Goal: Task Accomplishment & Management: Complete application form

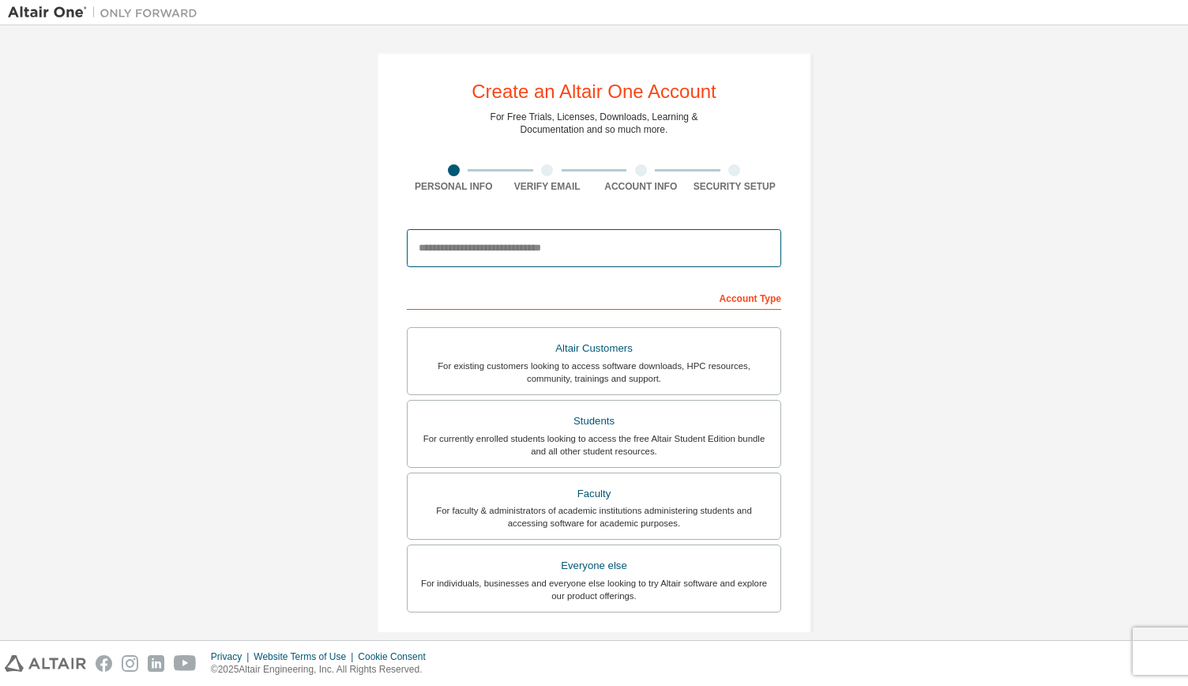
click at [533, 252] on input "email" at bounding box center [594, 248] width 375 height 38
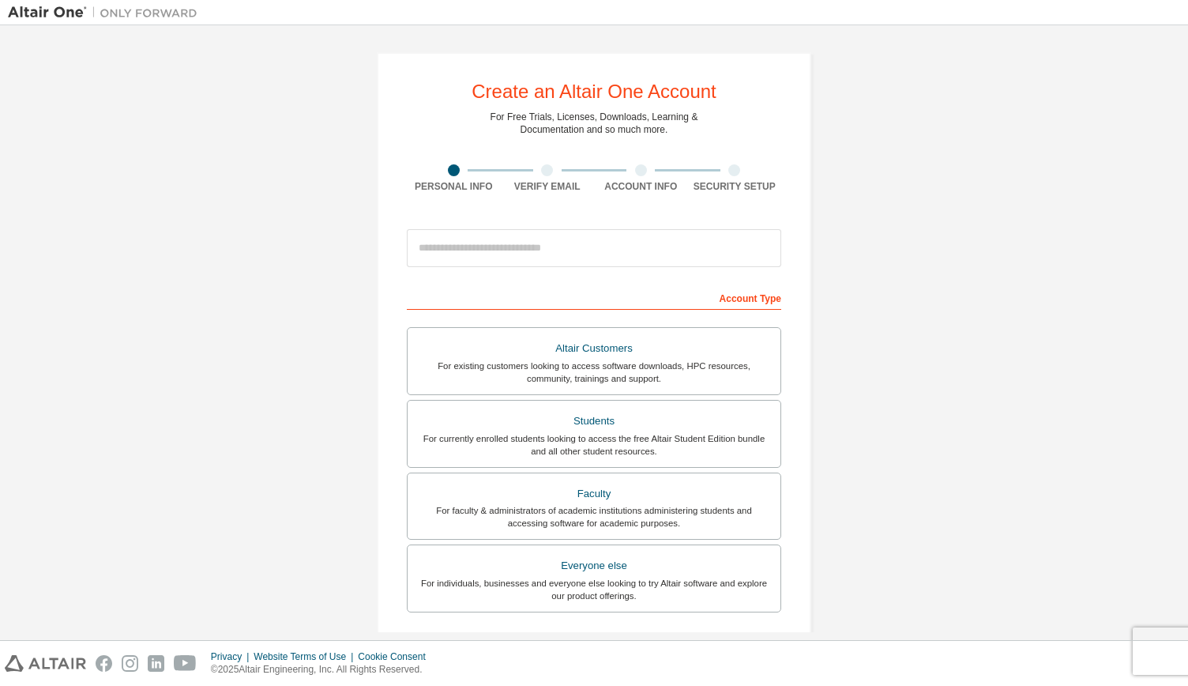
click at [887, 321] on div "Create an Altair One Account For Free Trials, Licenses, Downloads, Learning & D…" at bounding box center [594, 451] width 1173 height 837
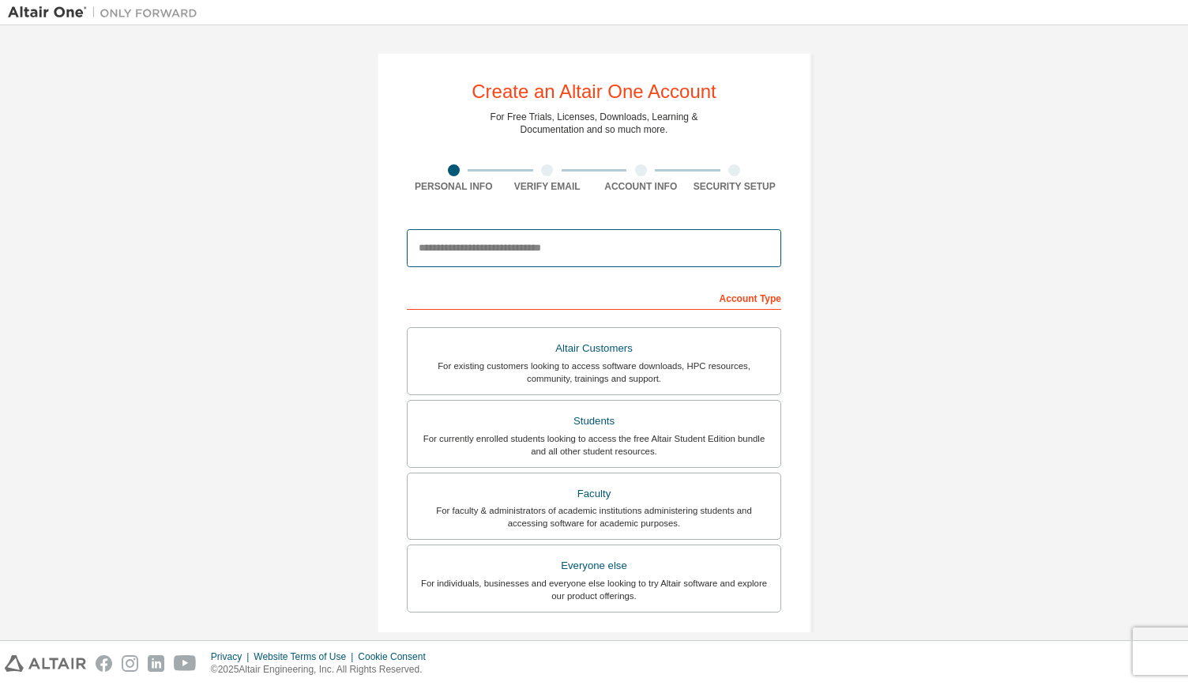
click at [601, 243] on input "email" at bounding box center [594, 248] width 375 height 38
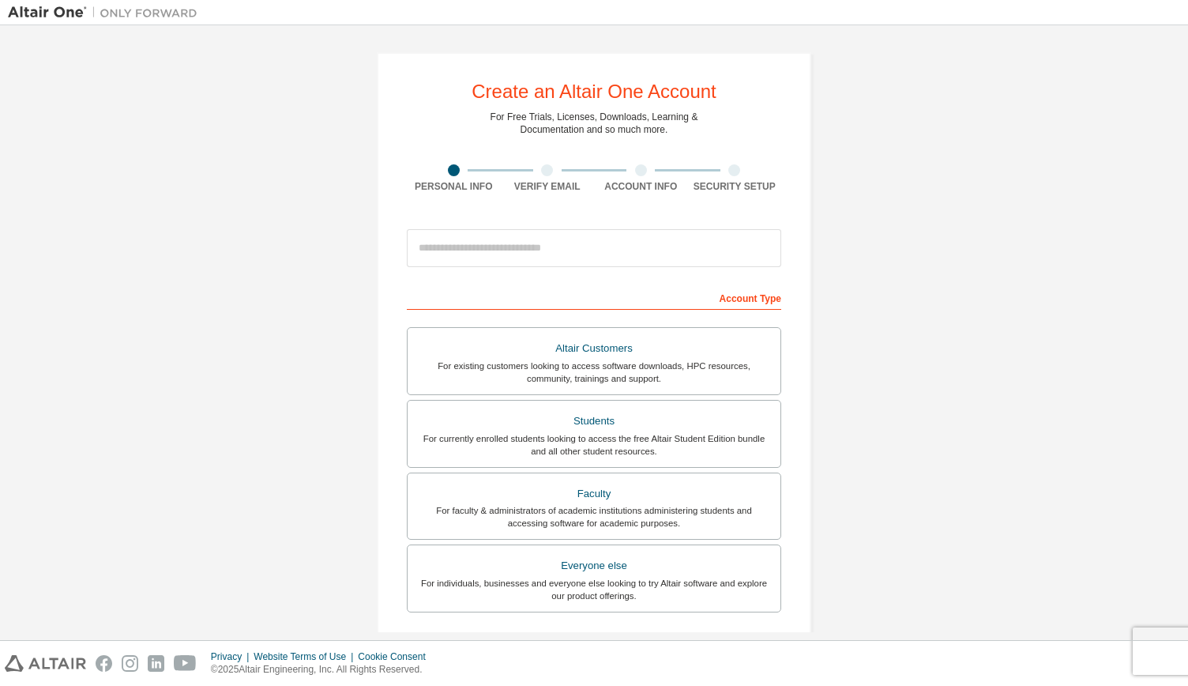
click at [953, 246] on div "Create an Altair One Account For Free Trials, Licenses, Downloads, Learning & D…" at bounding box center [594, 451] width 1173 height 837
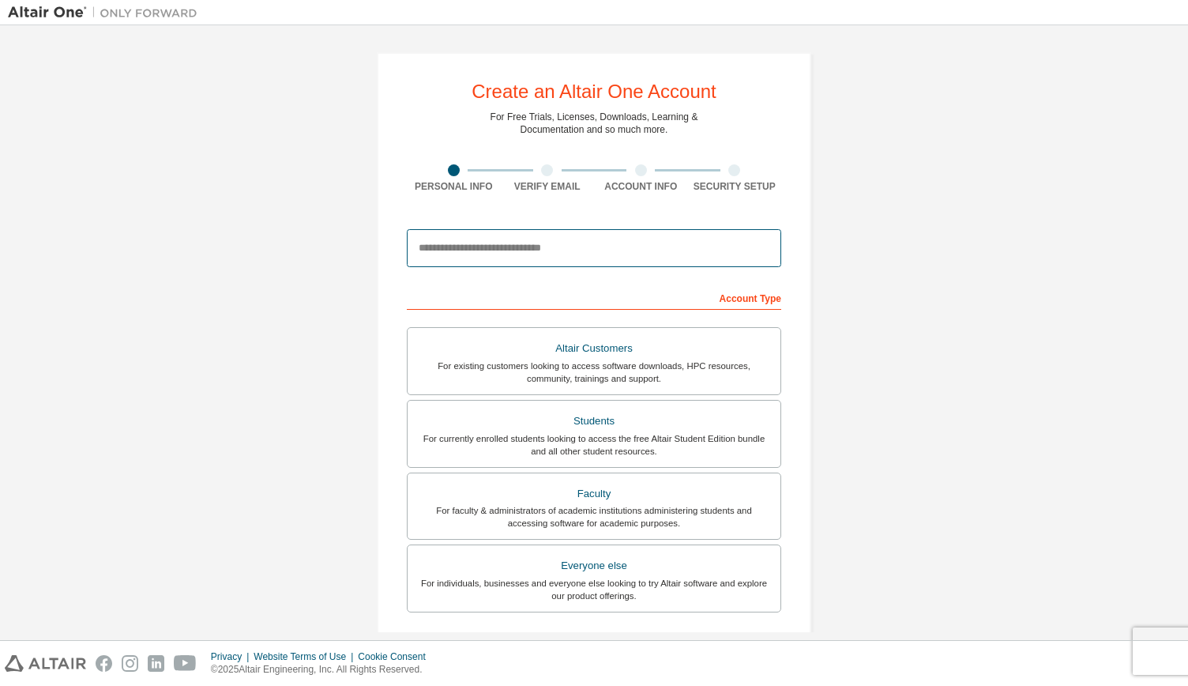
click at [586, 257] on input "email" at bounding box center [594, 248] width 375 height 38
type input "**********"
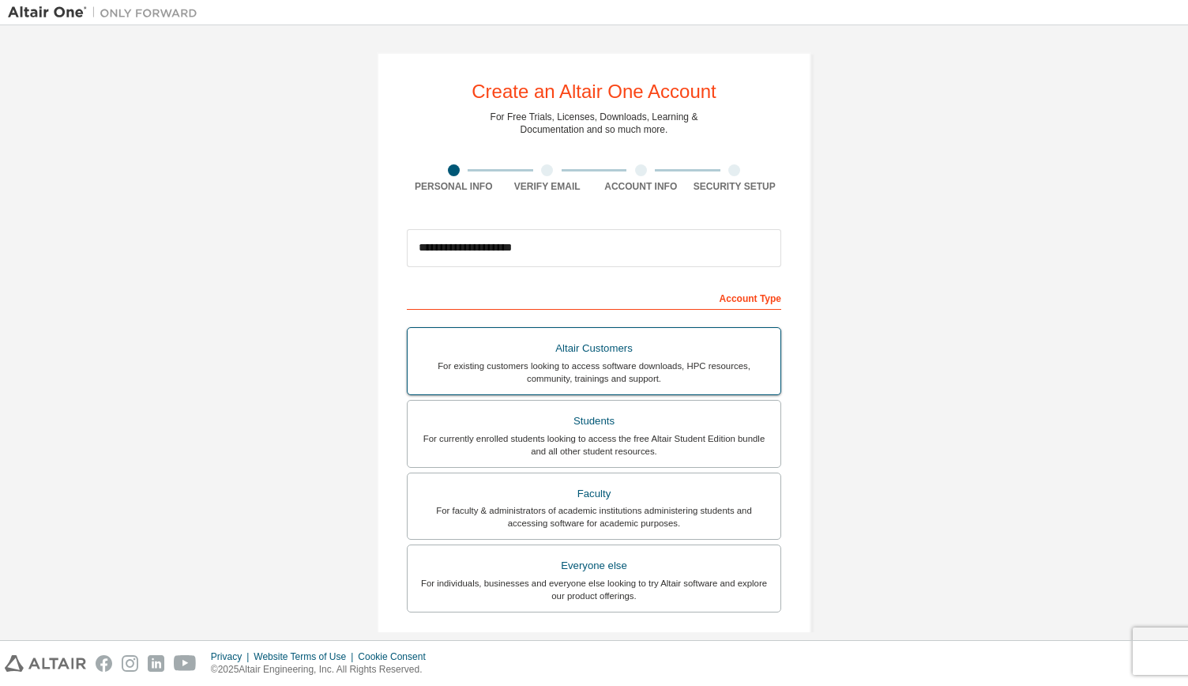
click at [590, 420] on div "Students" at bounding box center [594, 421] width 354 height 22
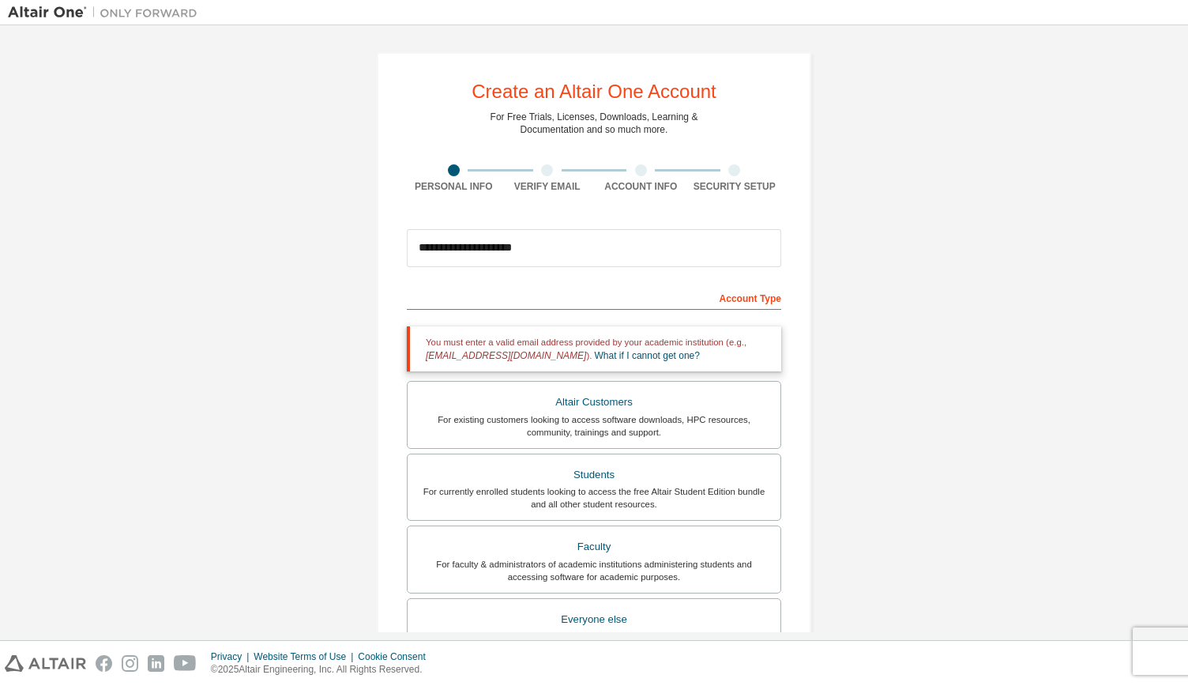
click at [620, 361] on div "You must enter a valid email address provided by your academic institution (e.g…" at bounding box center [594, 348] width 375 height 45
click at [623, 356] on link "What if I cannot get one?" at bounding box center [647, 355] width 105 height 11
